Goal: Find specific page/section

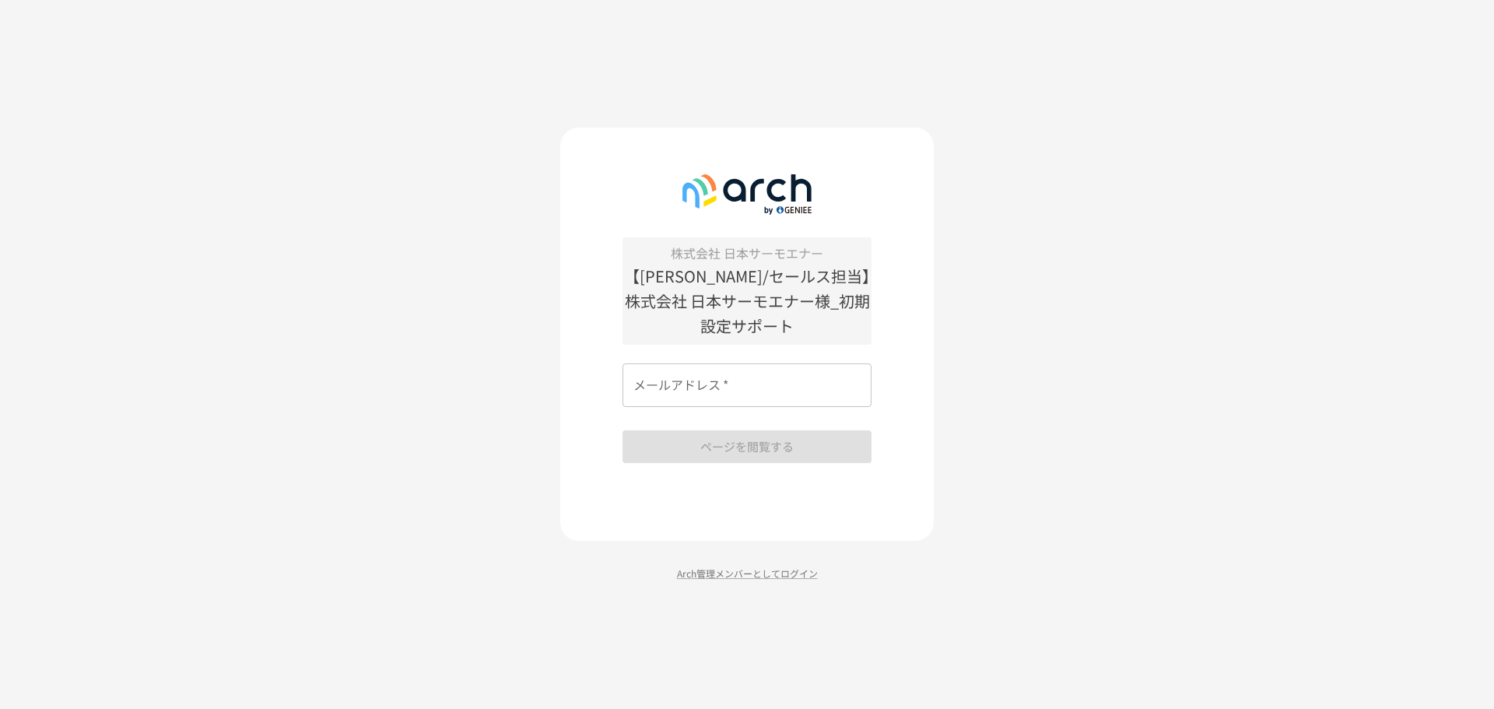
click at [698, 388] on input "メールアドレス   *" at bounding box center [747, 385] width 249 height 44
type input "**********"
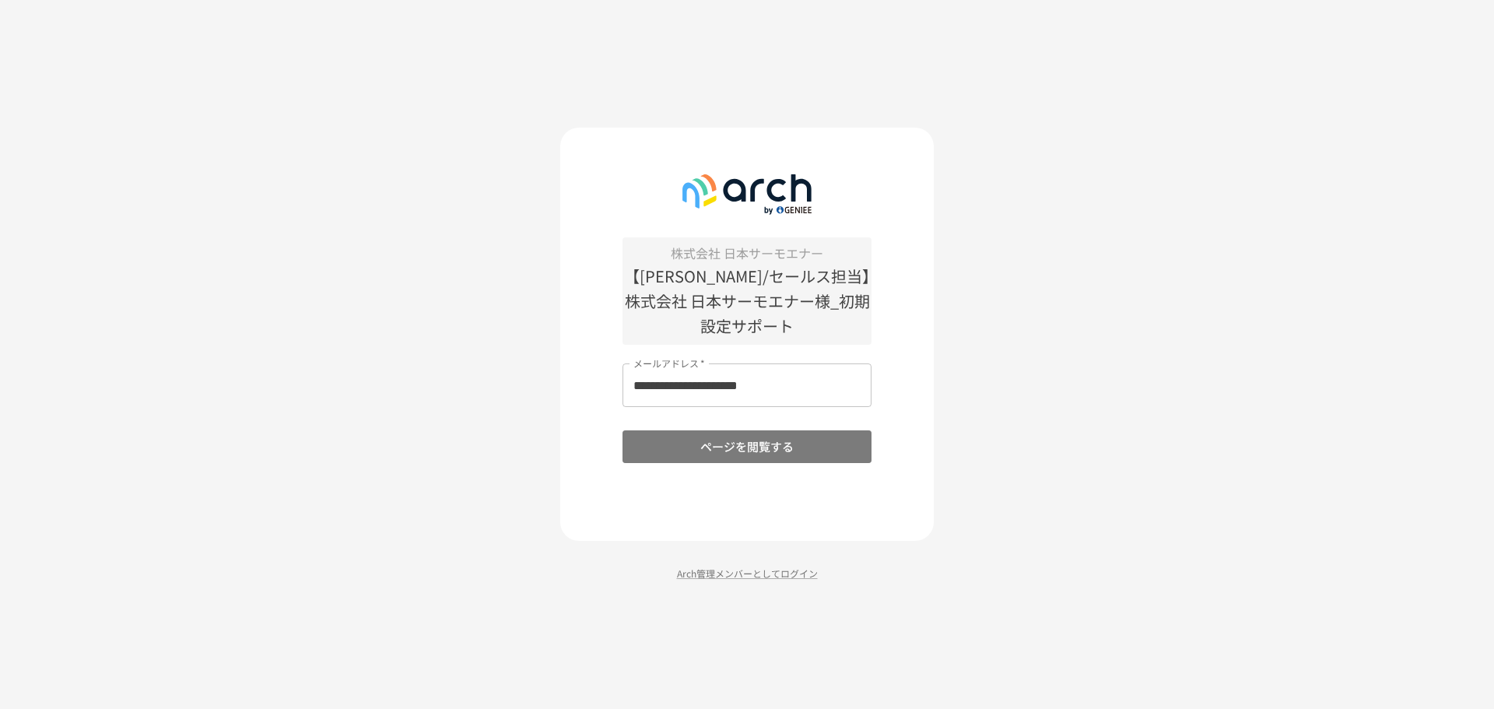
click at [720, 446] on button "ページを閲覧する" at bounding box center [747, 446] width 249 height 33
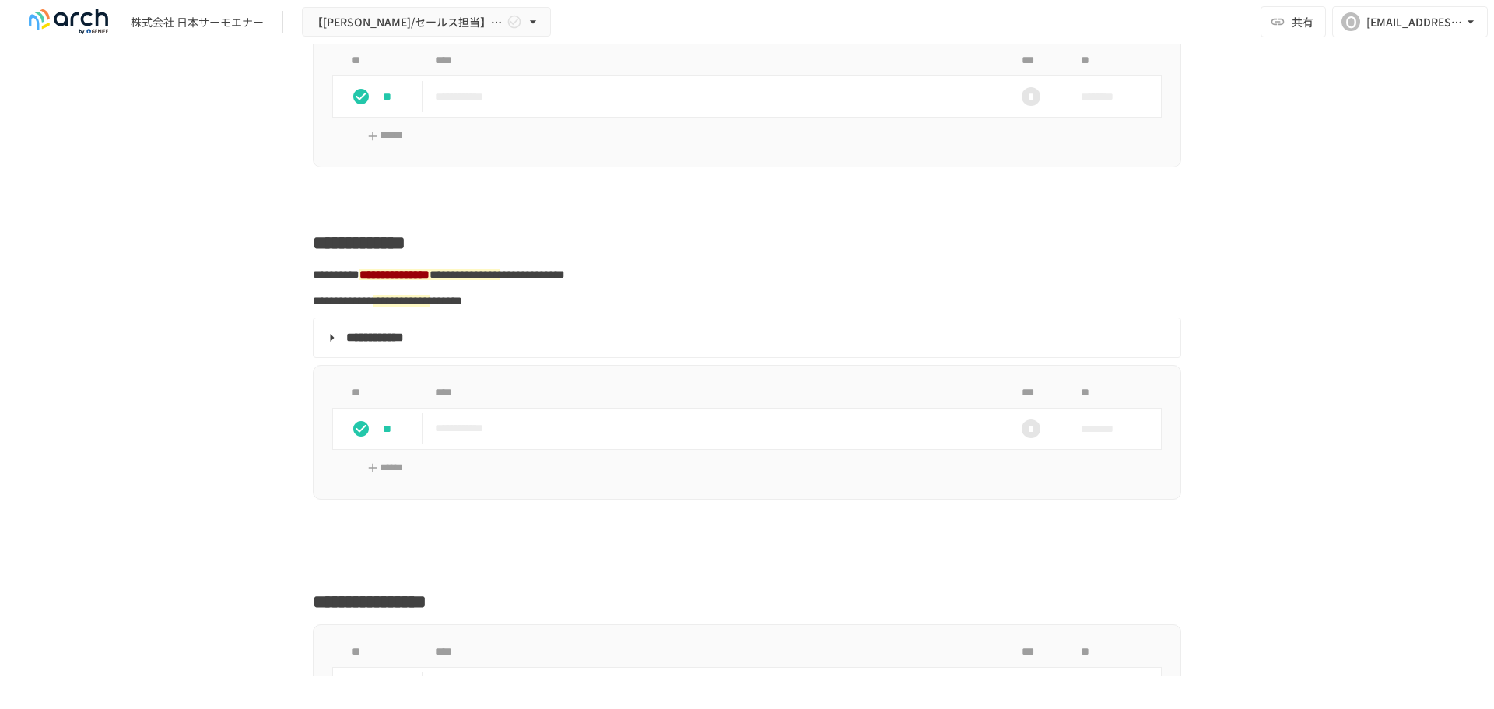
scroll to position [2724, 0]
